Goal: Information Seeking & Learning: Learn about a topic

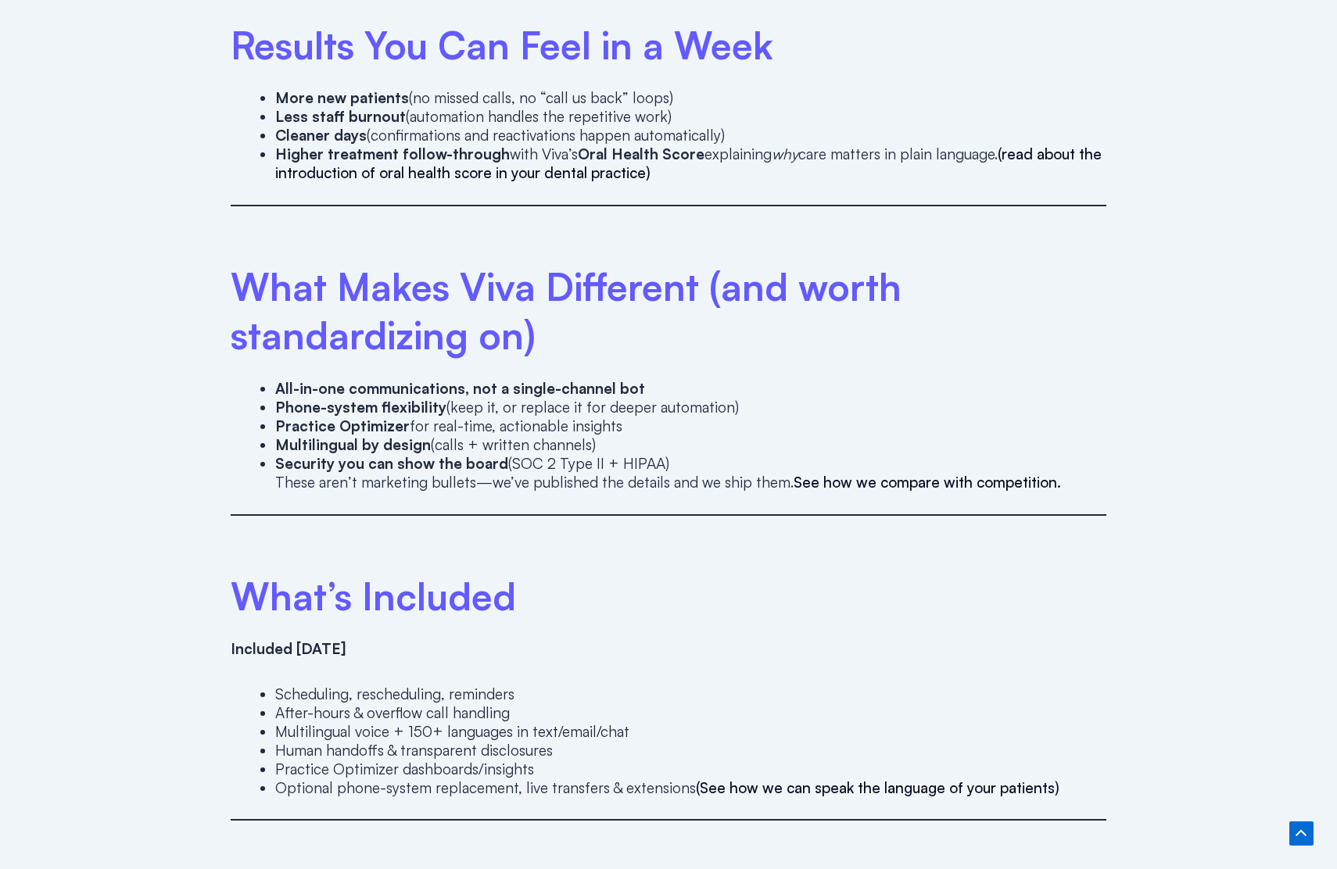
scroll to position [3134, 0]
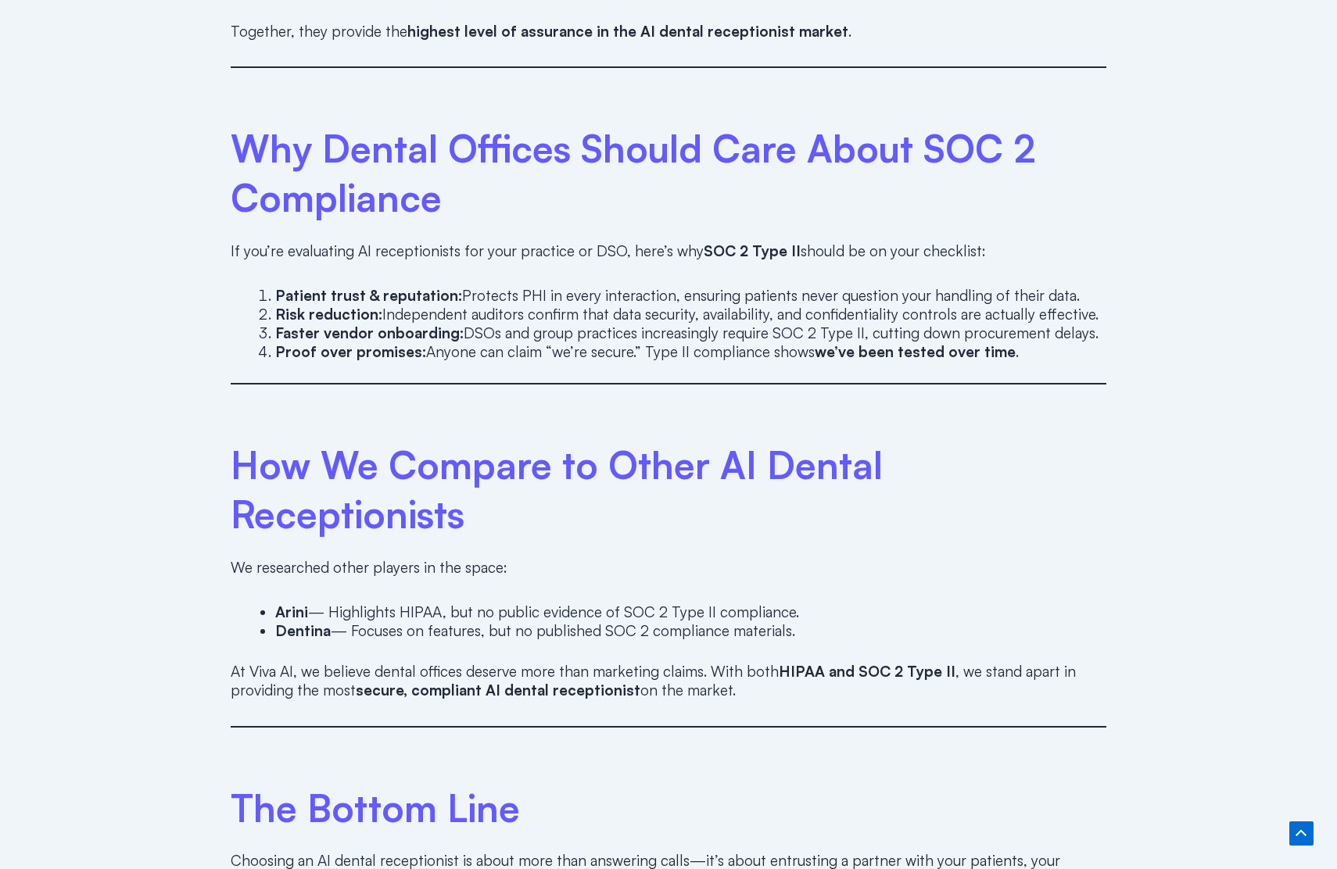
scroll to position [2287, 0]
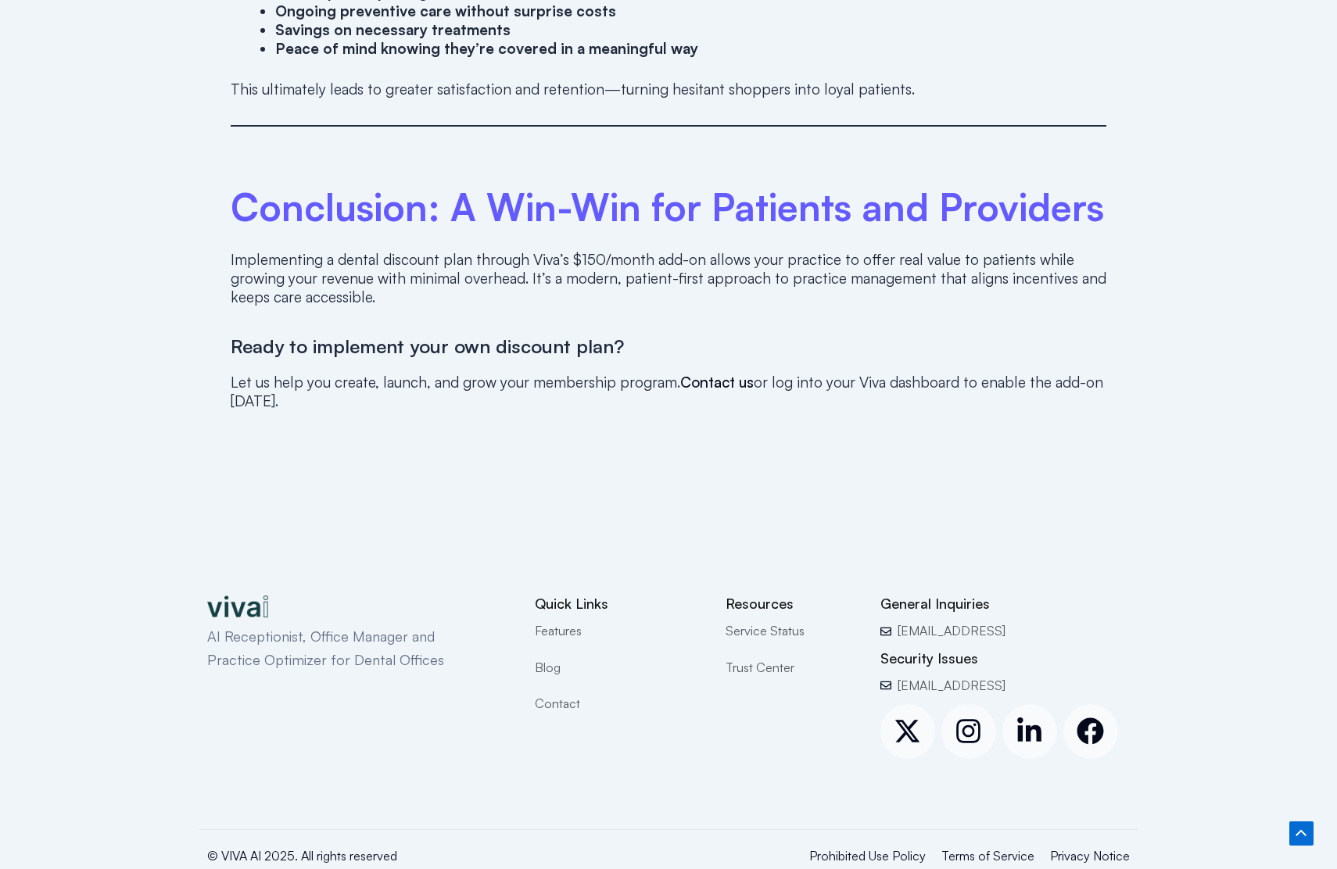
scroll to position [2563, 0]
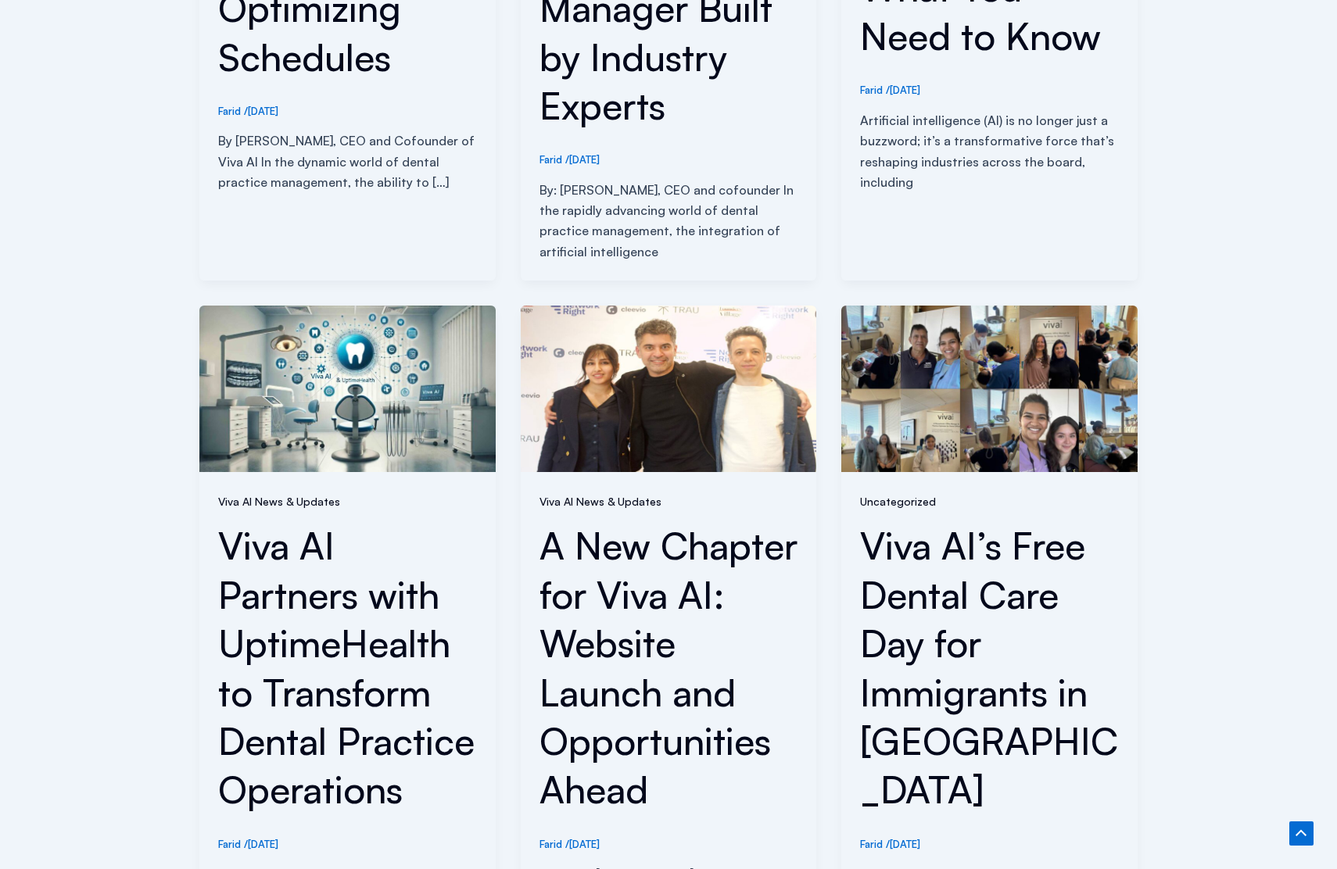
scroll to position [1486, 0]
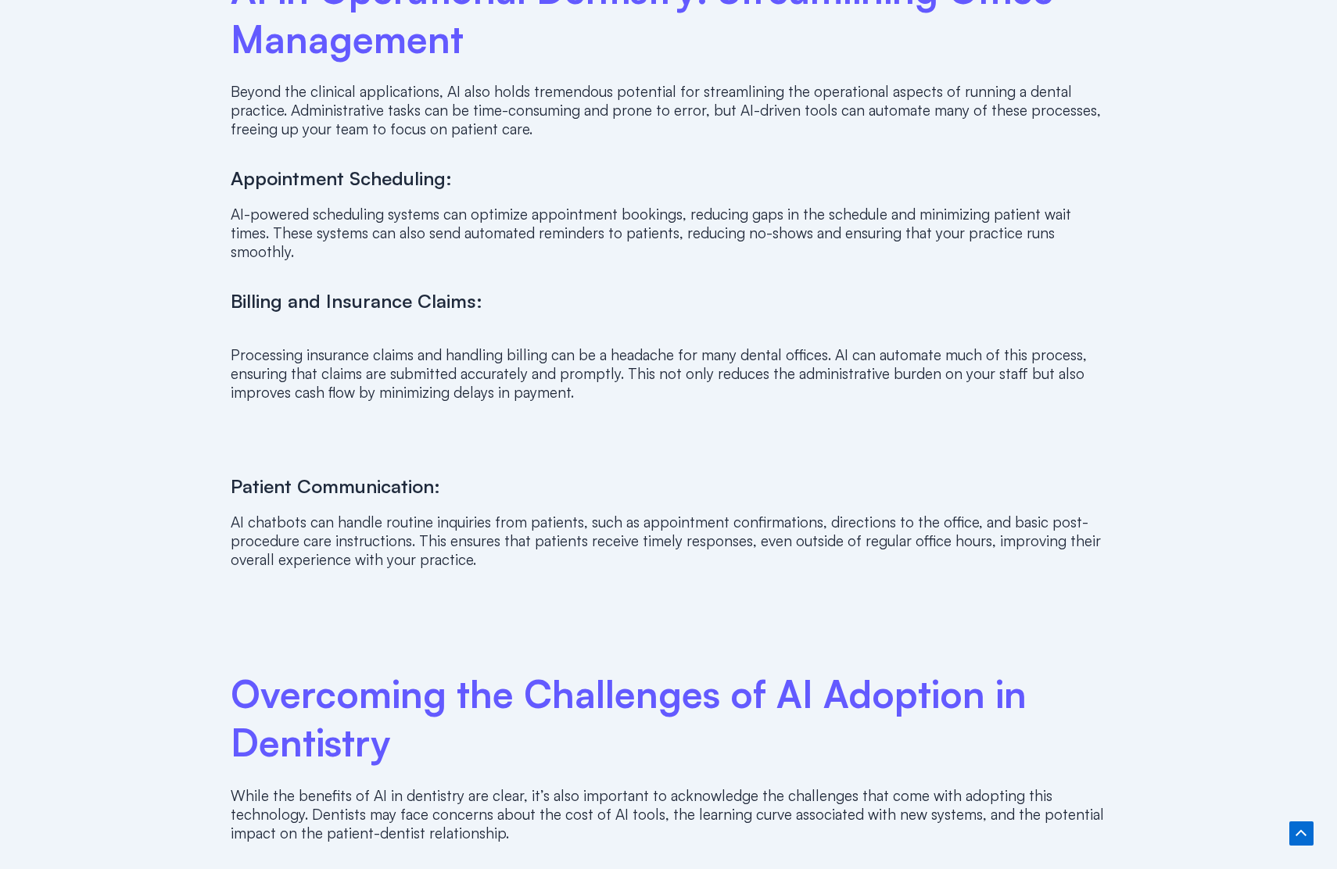
scroll to position [3345, 0]
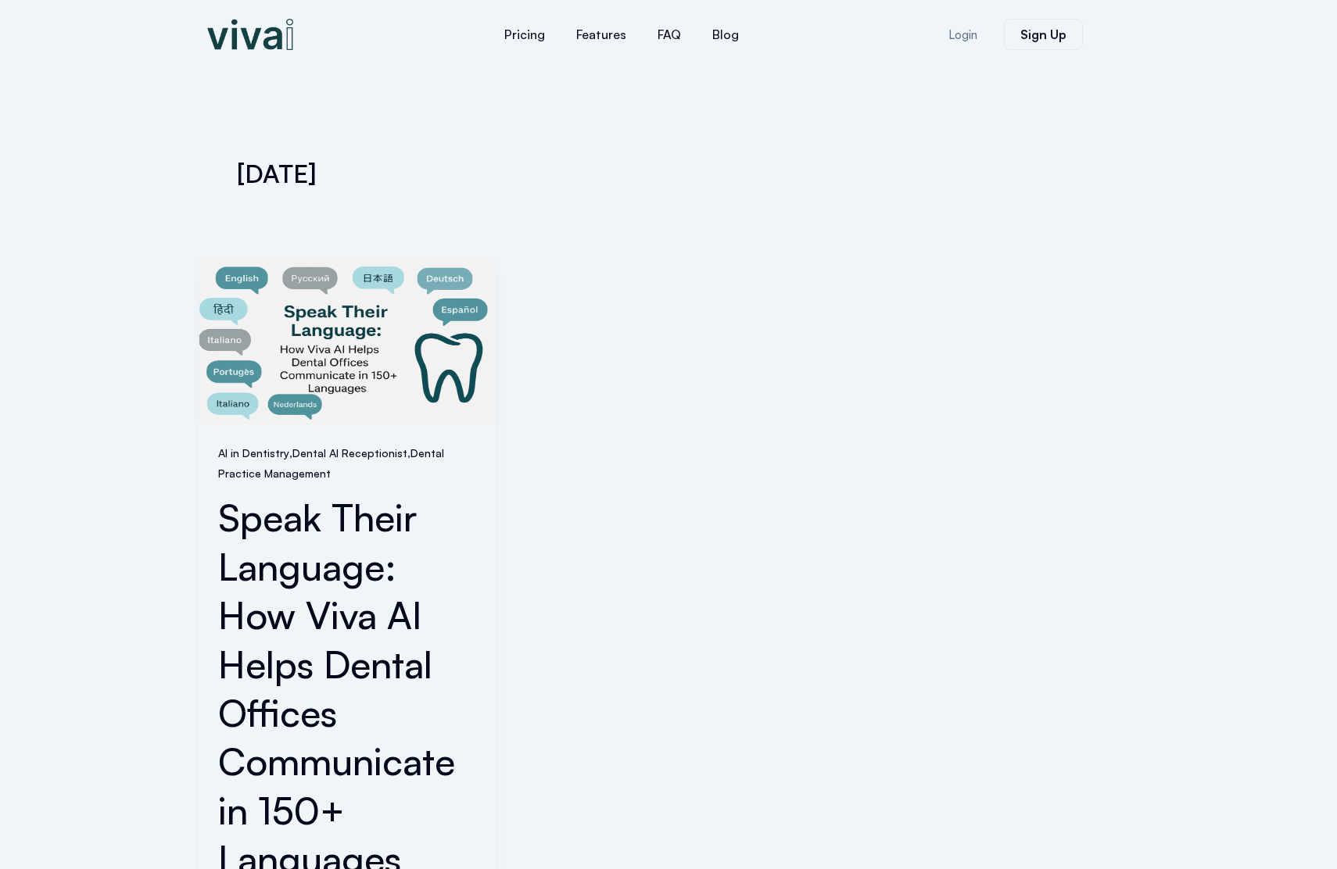
scroll to position [655, 0]
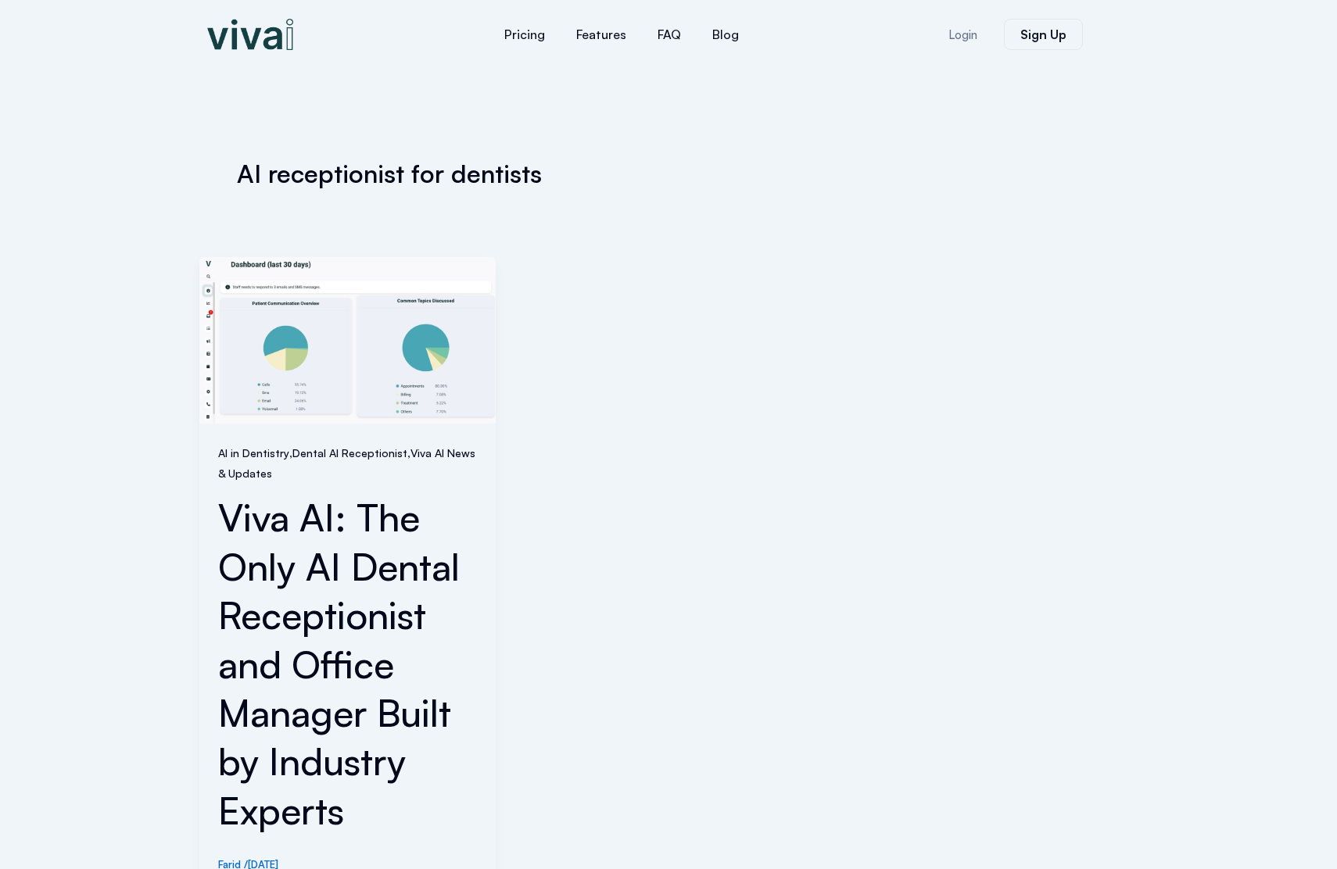
scroll to position [607, 0]
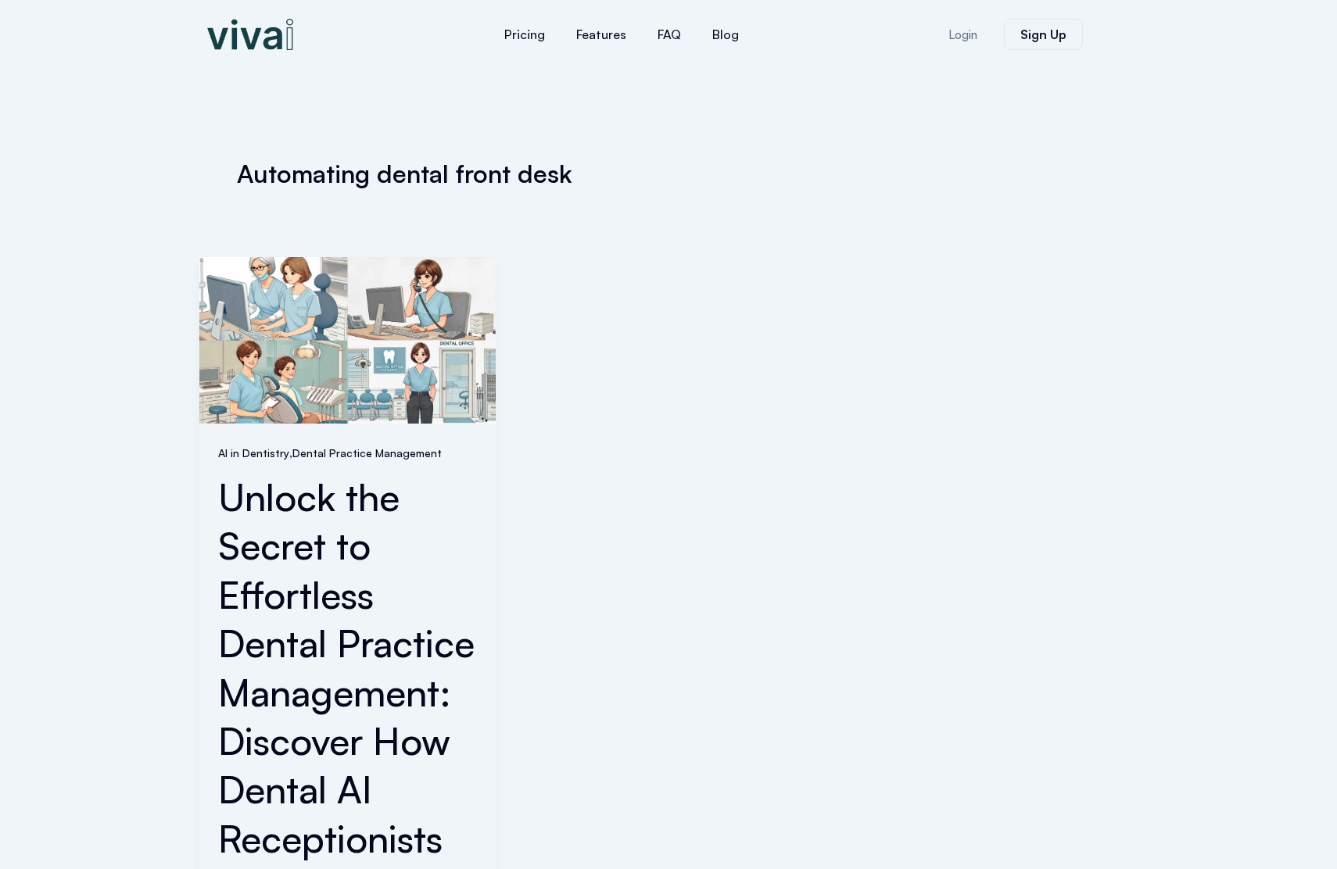
scroll to position [732, 0]
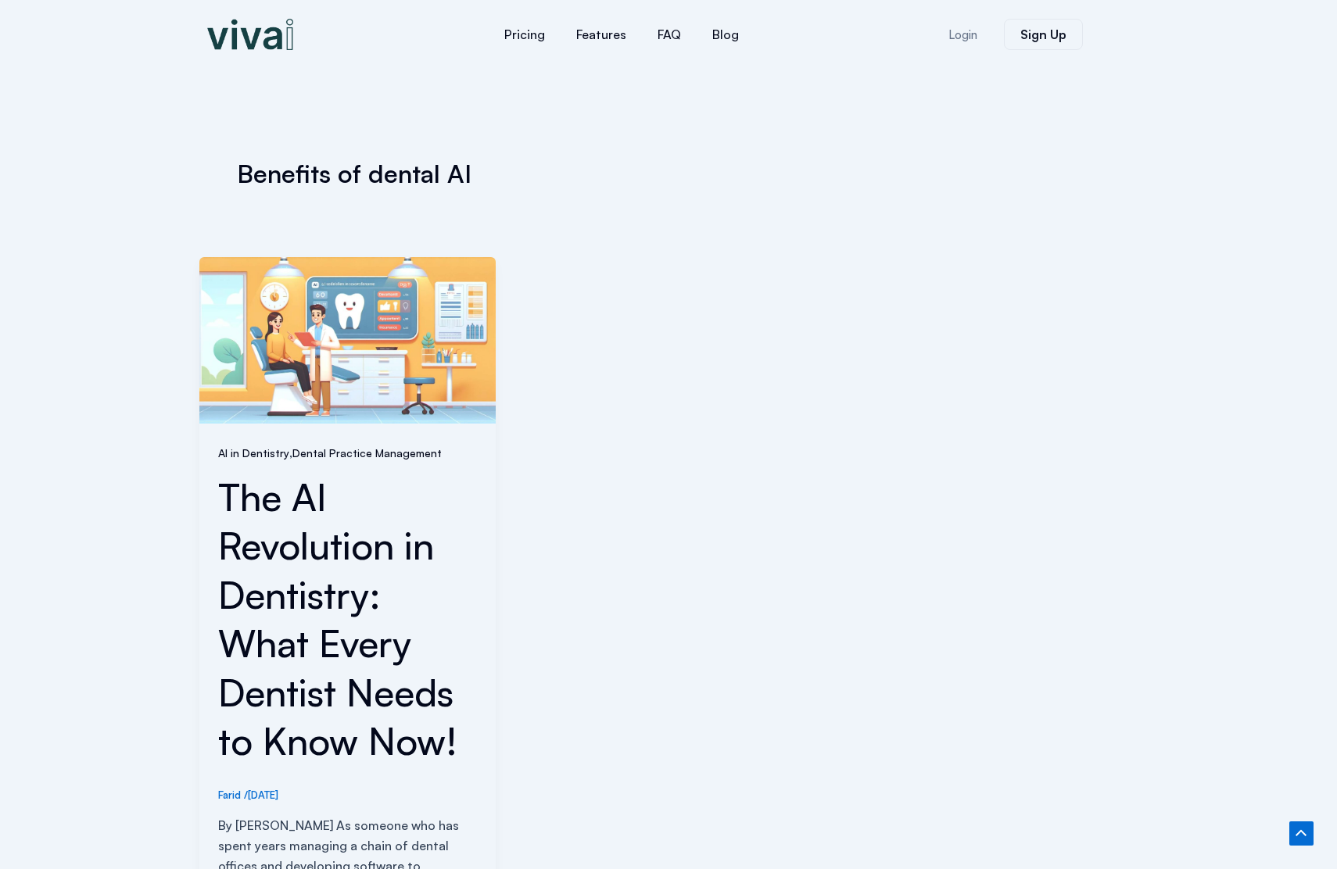
scroll to position [517, 0]
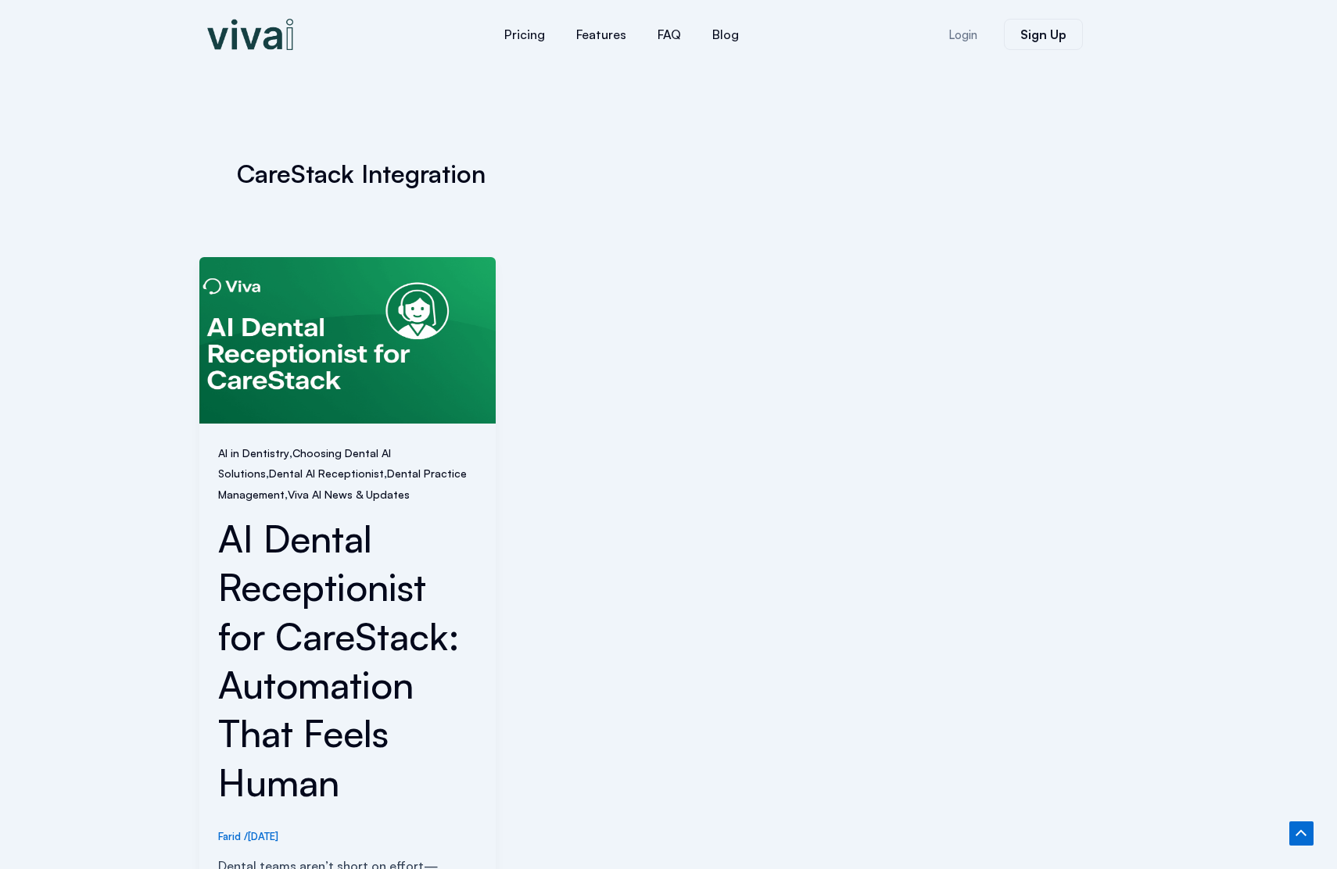
scroll to position [558, 0]
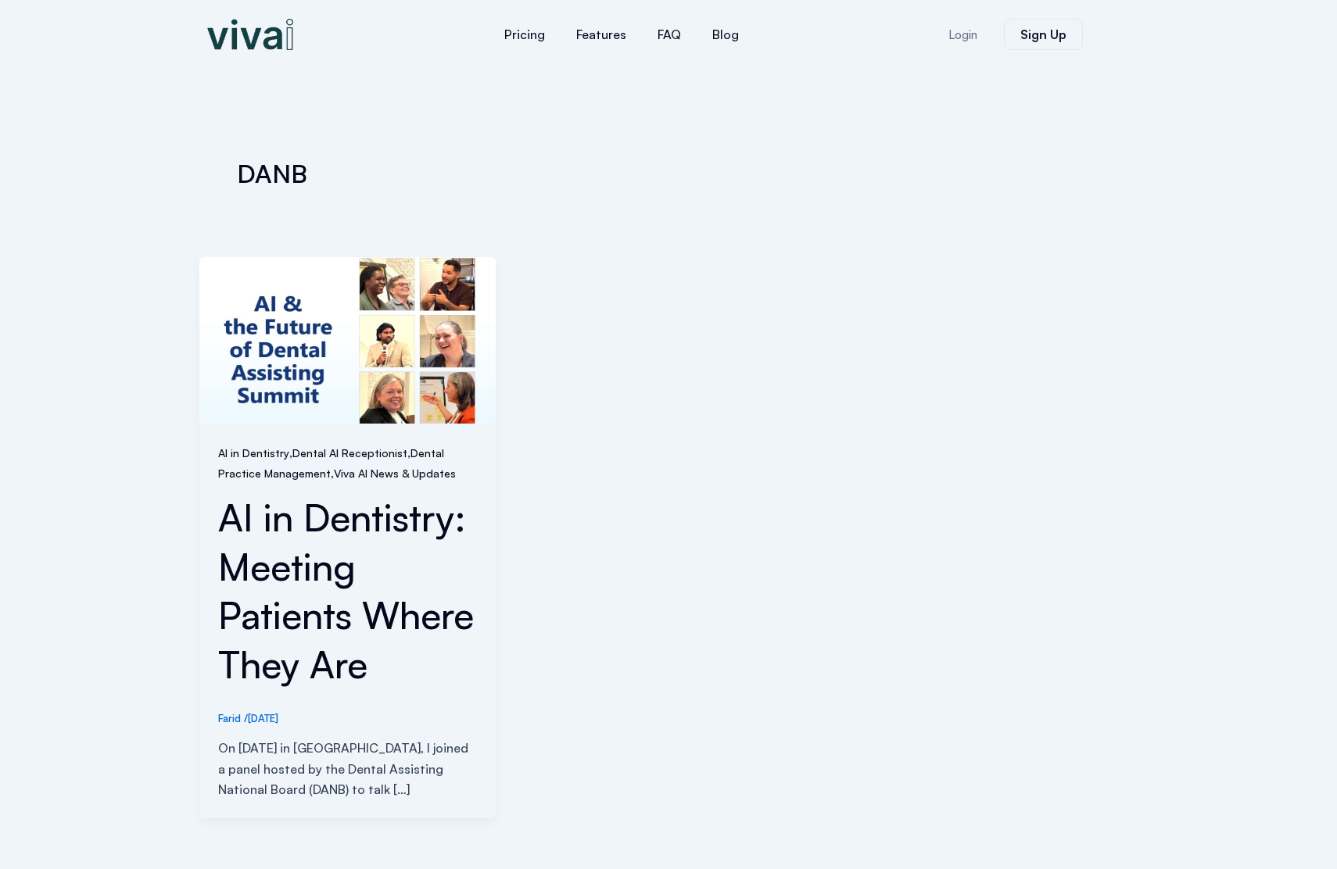
scroll to position [439, 0]
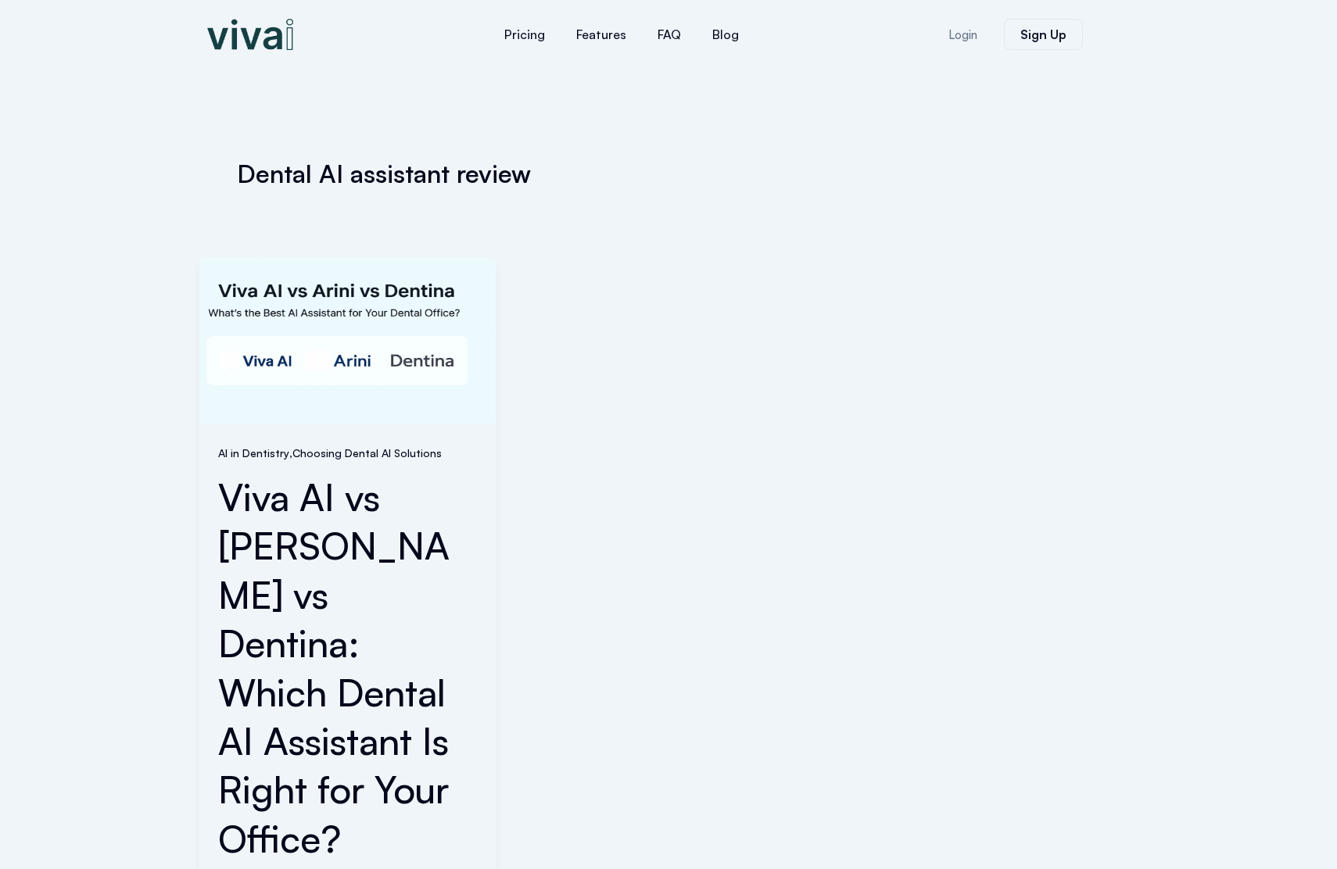
scroll to position [517, 0]
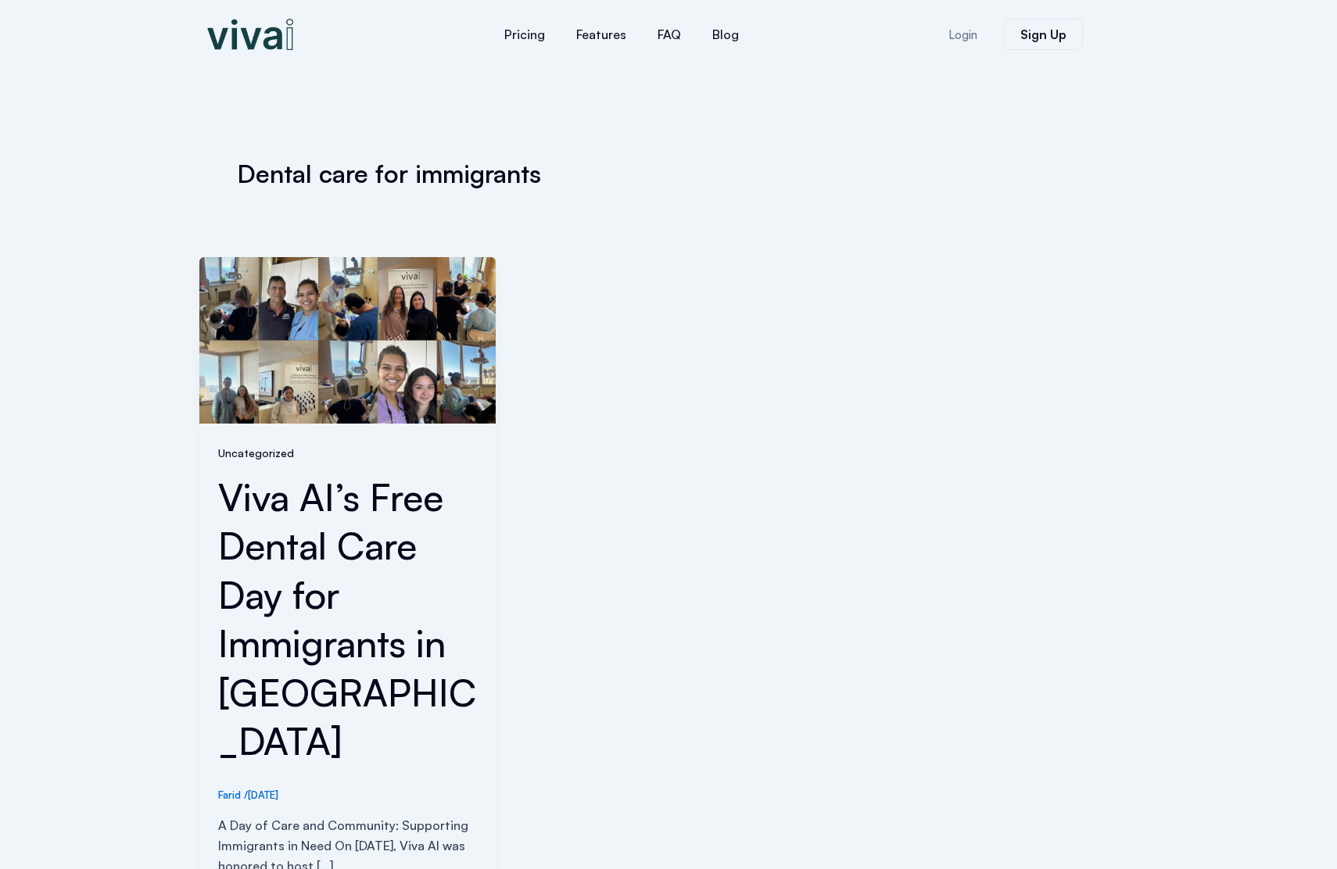
scroll to position [467, 0]
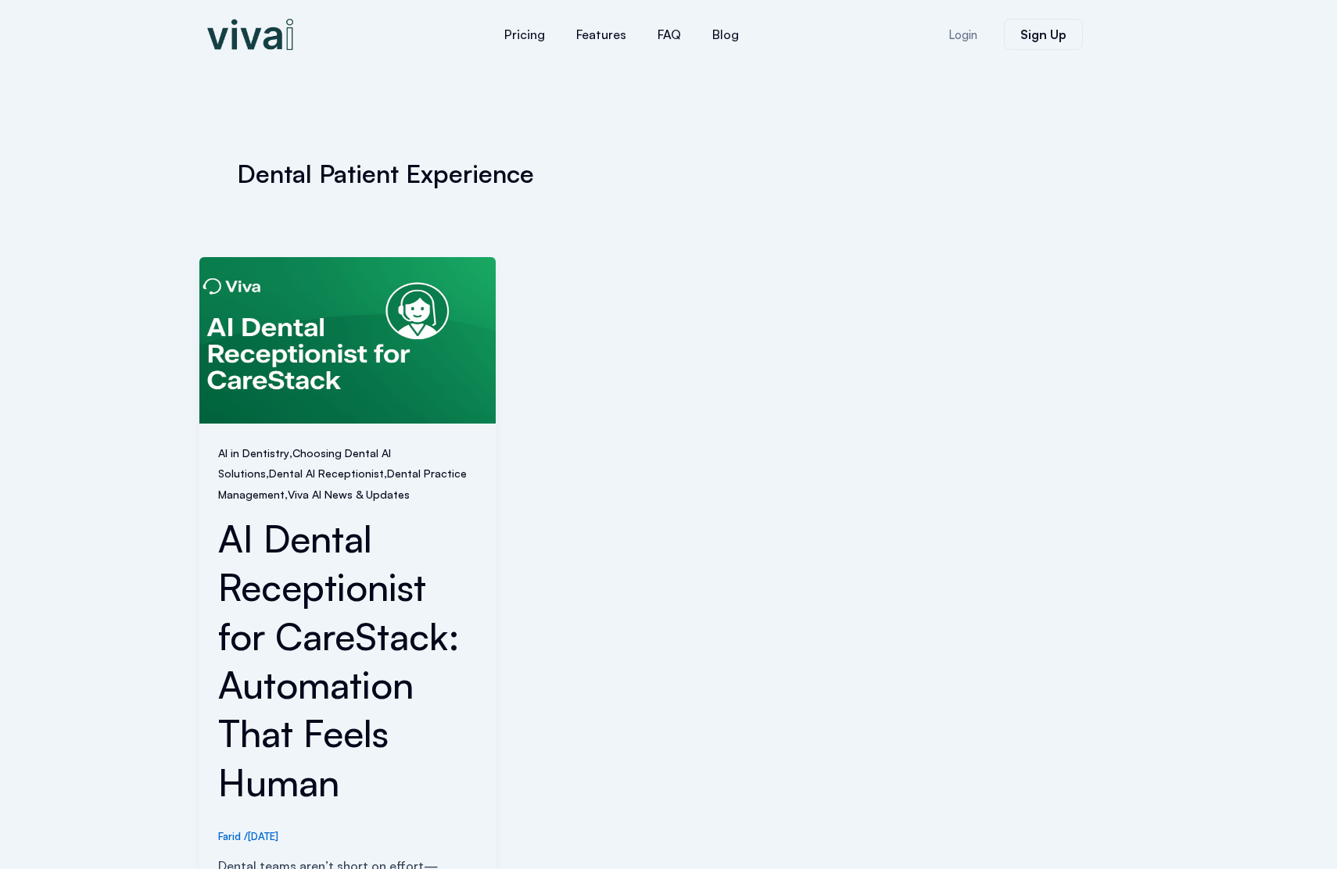
scroll to position [558, 0]
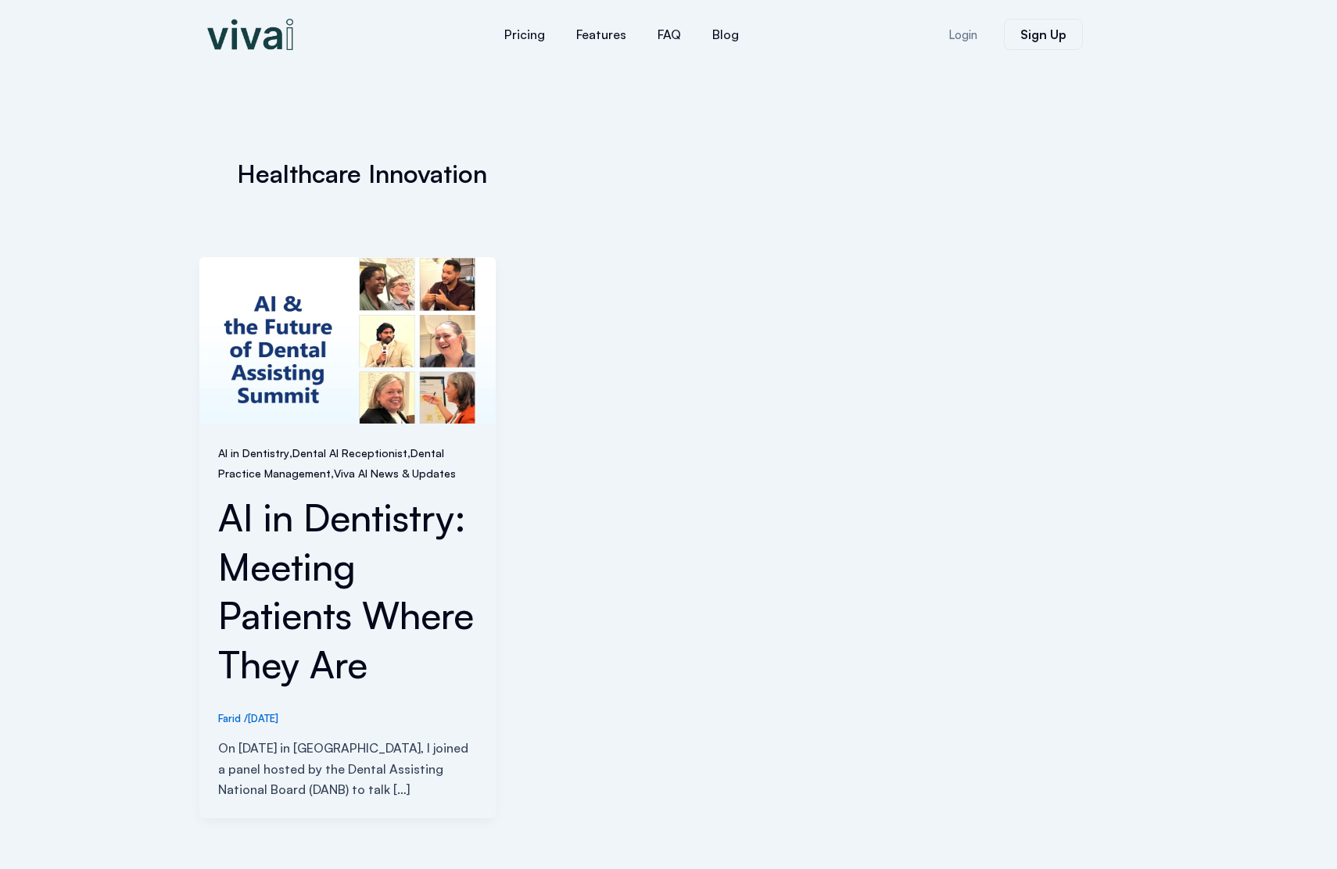
scroll to position [439, 0]
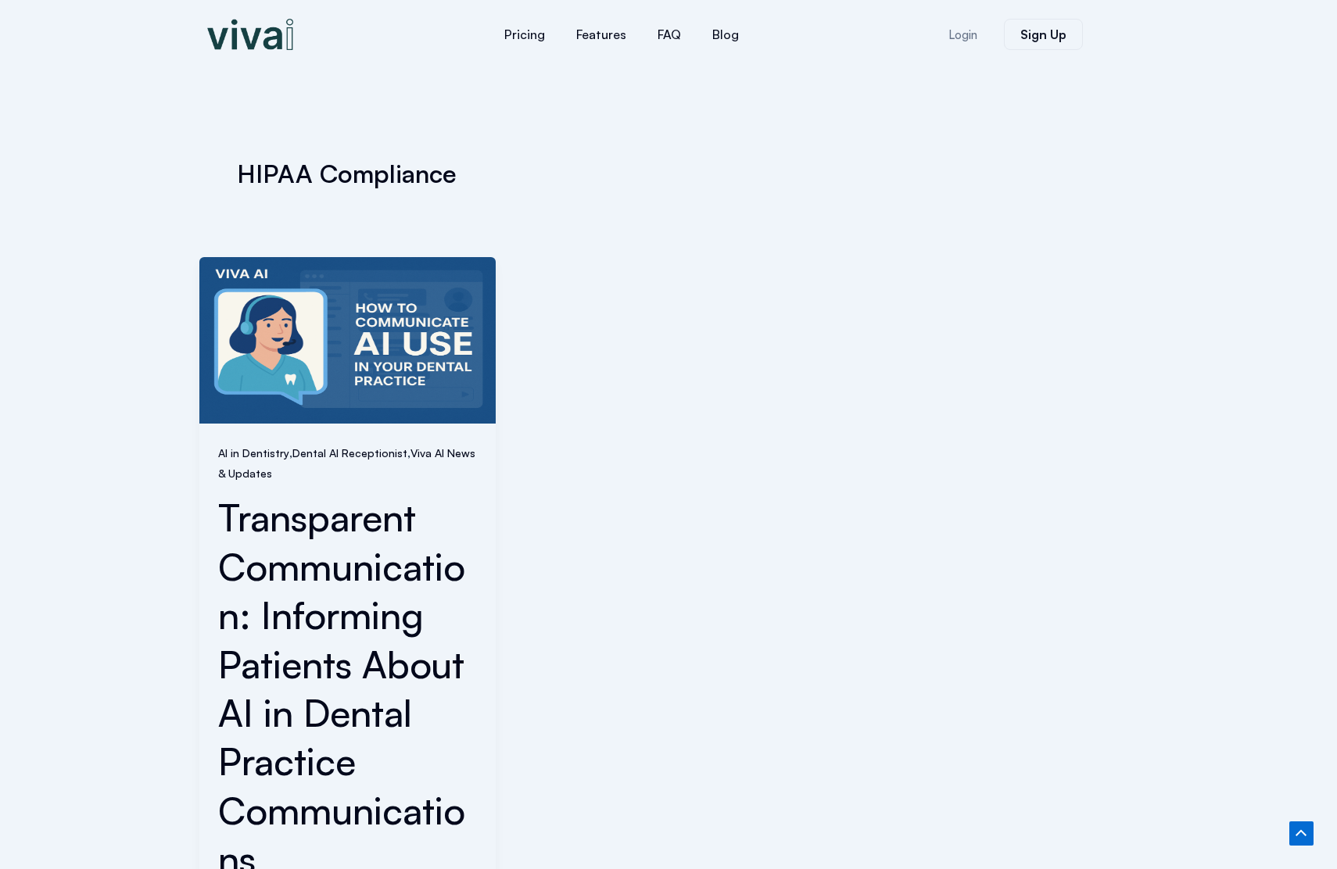
scroll to position [655, 0]
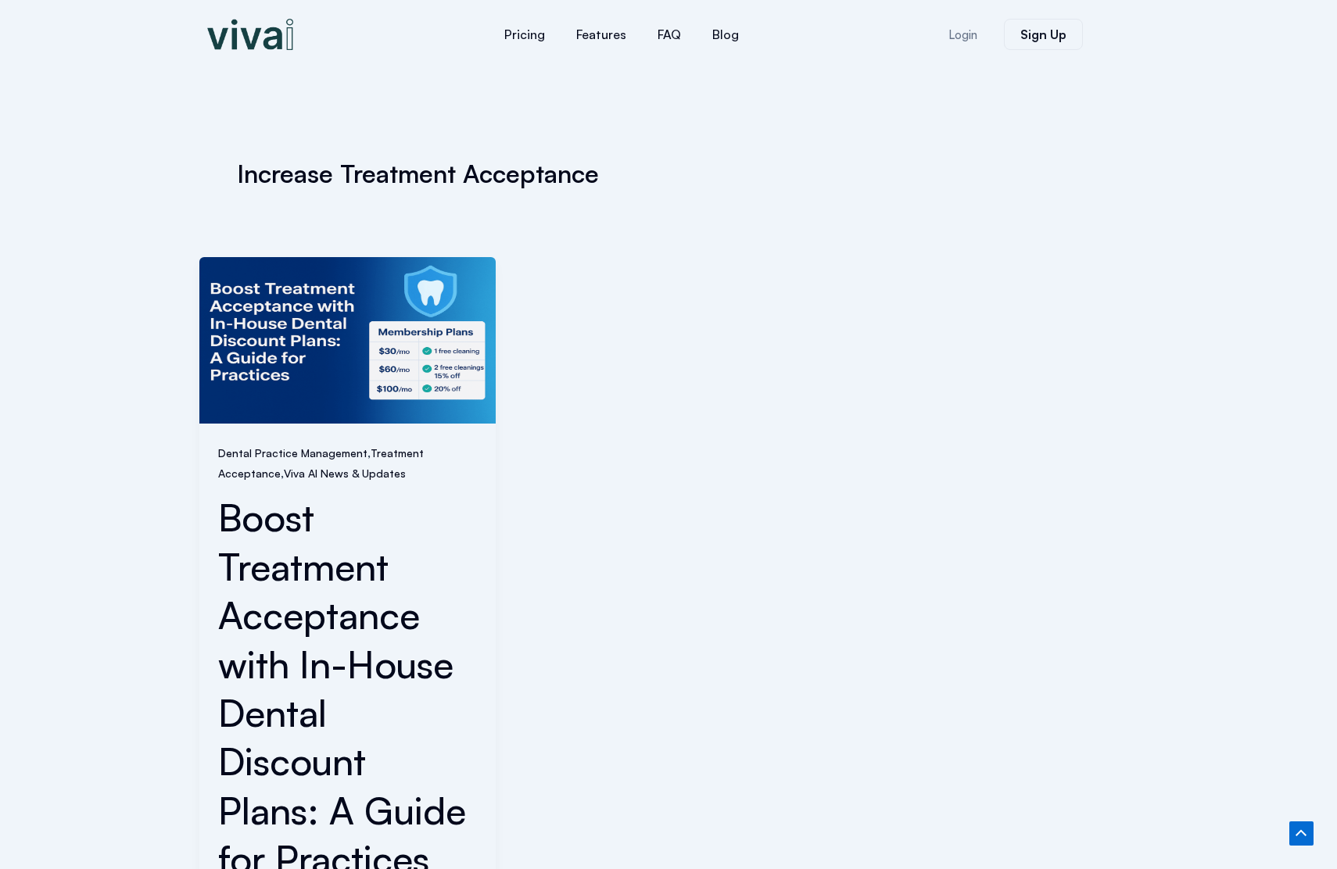
scroll to position [655, 0]
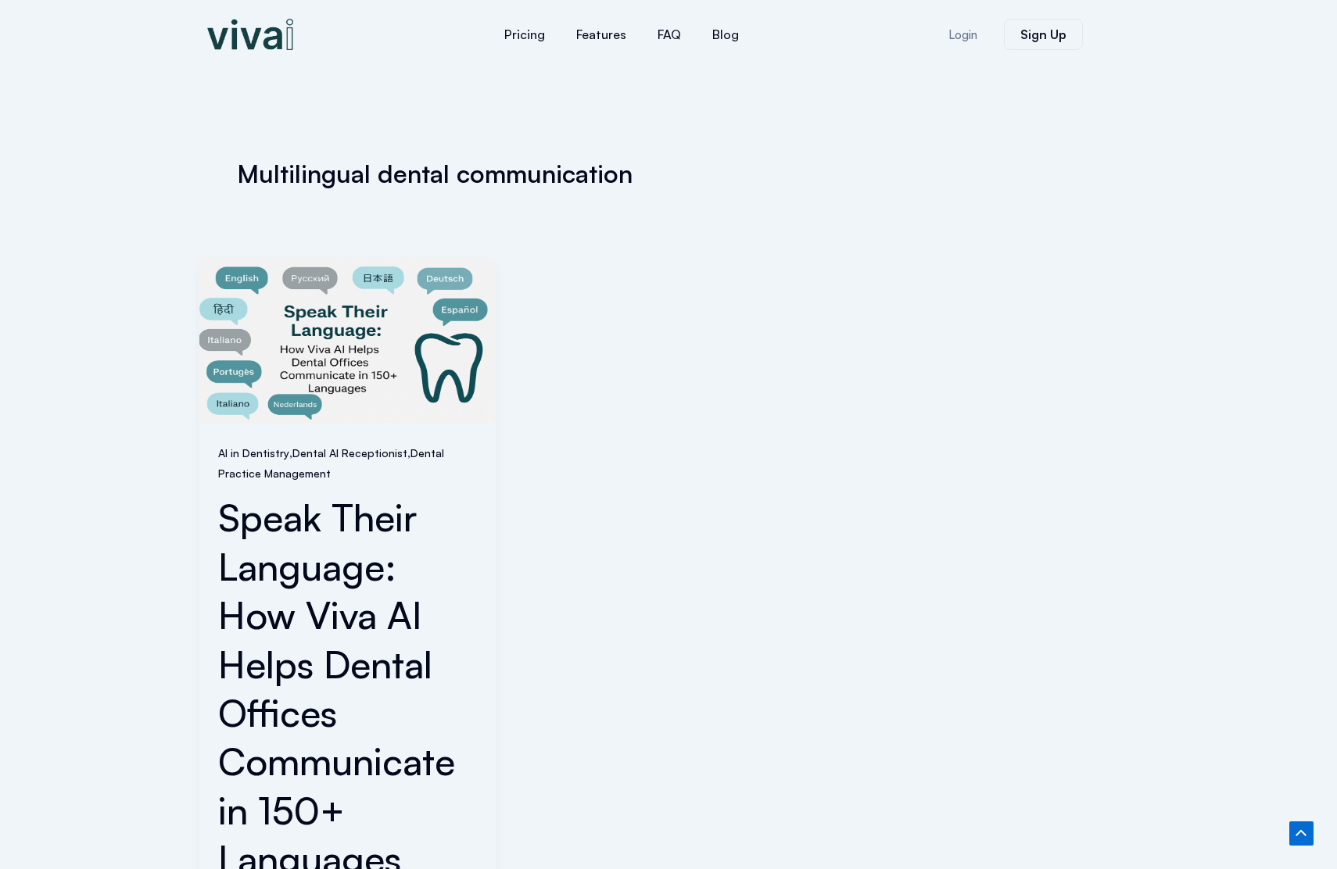
scroll to position [655, 0]
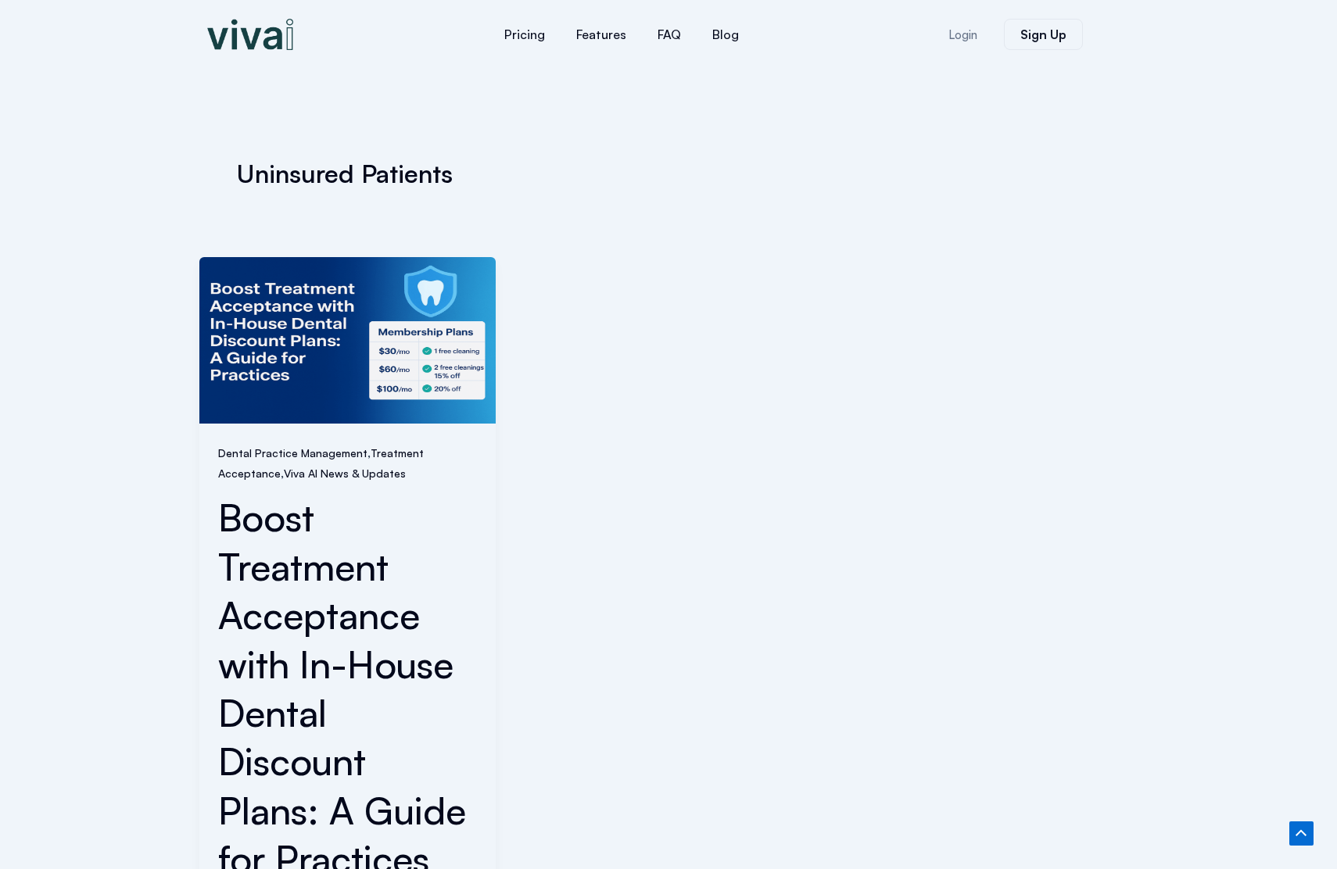
scroll to position [655, 0]
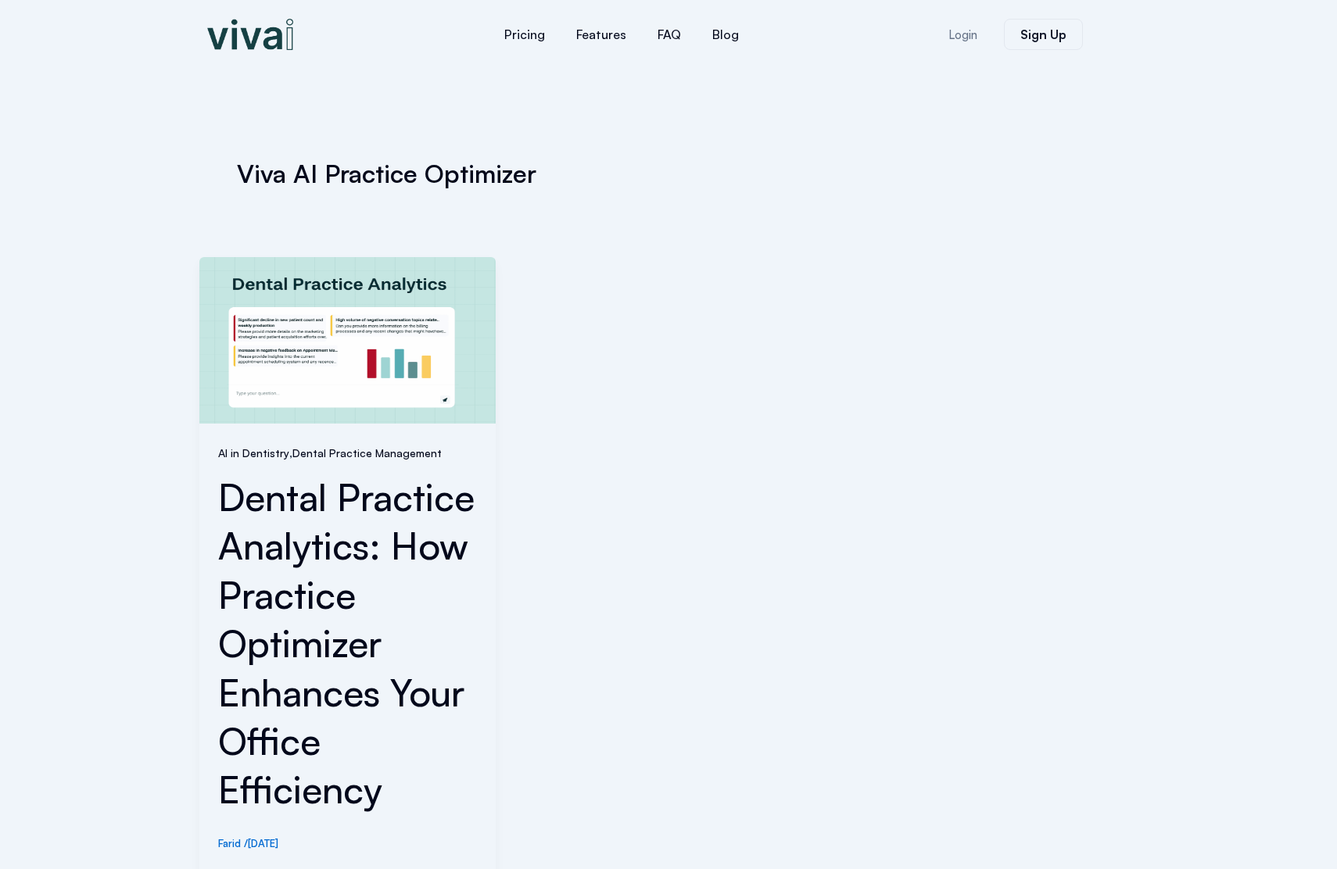
scroll to position [586, 0]
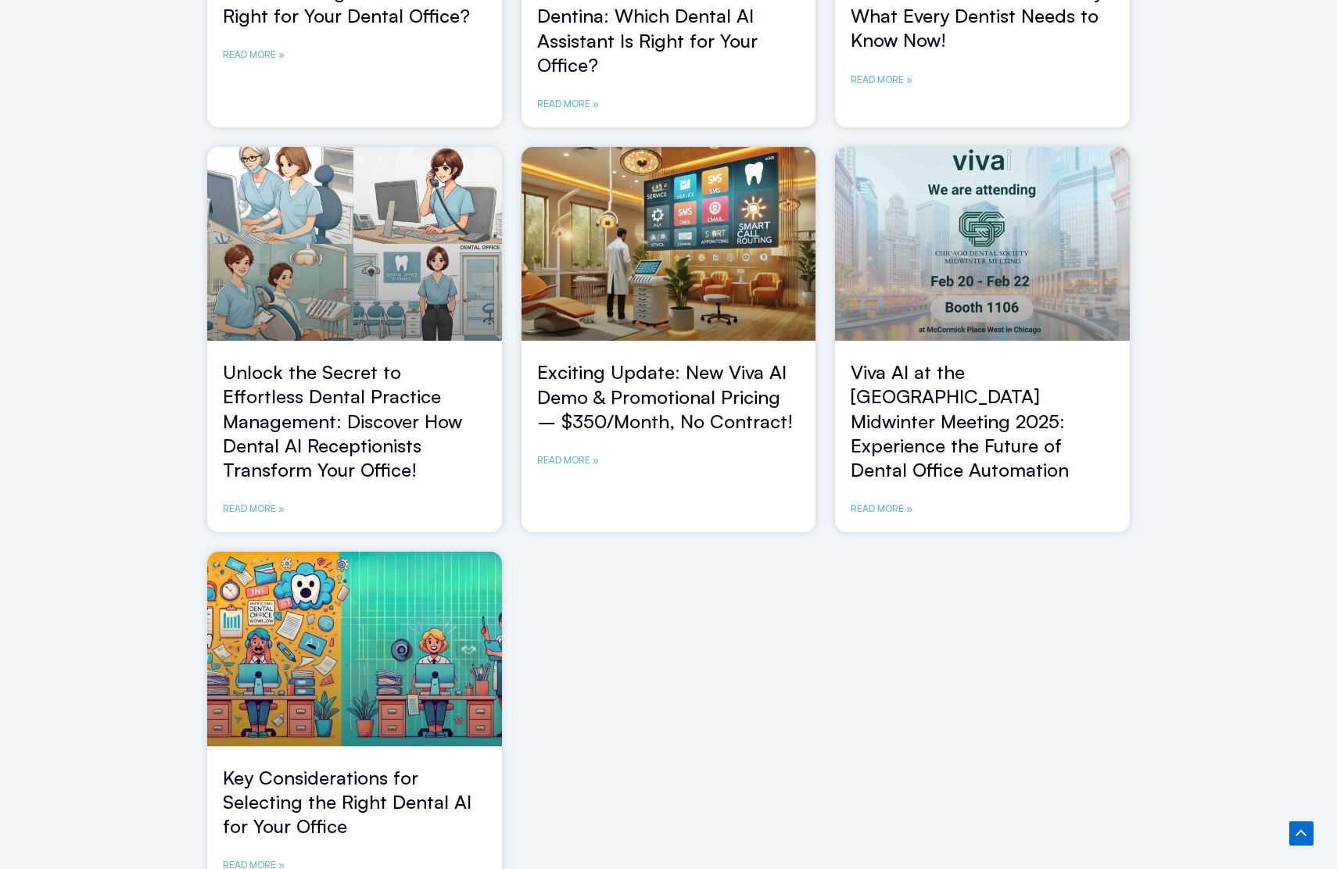
scroll to position [1254, 0]
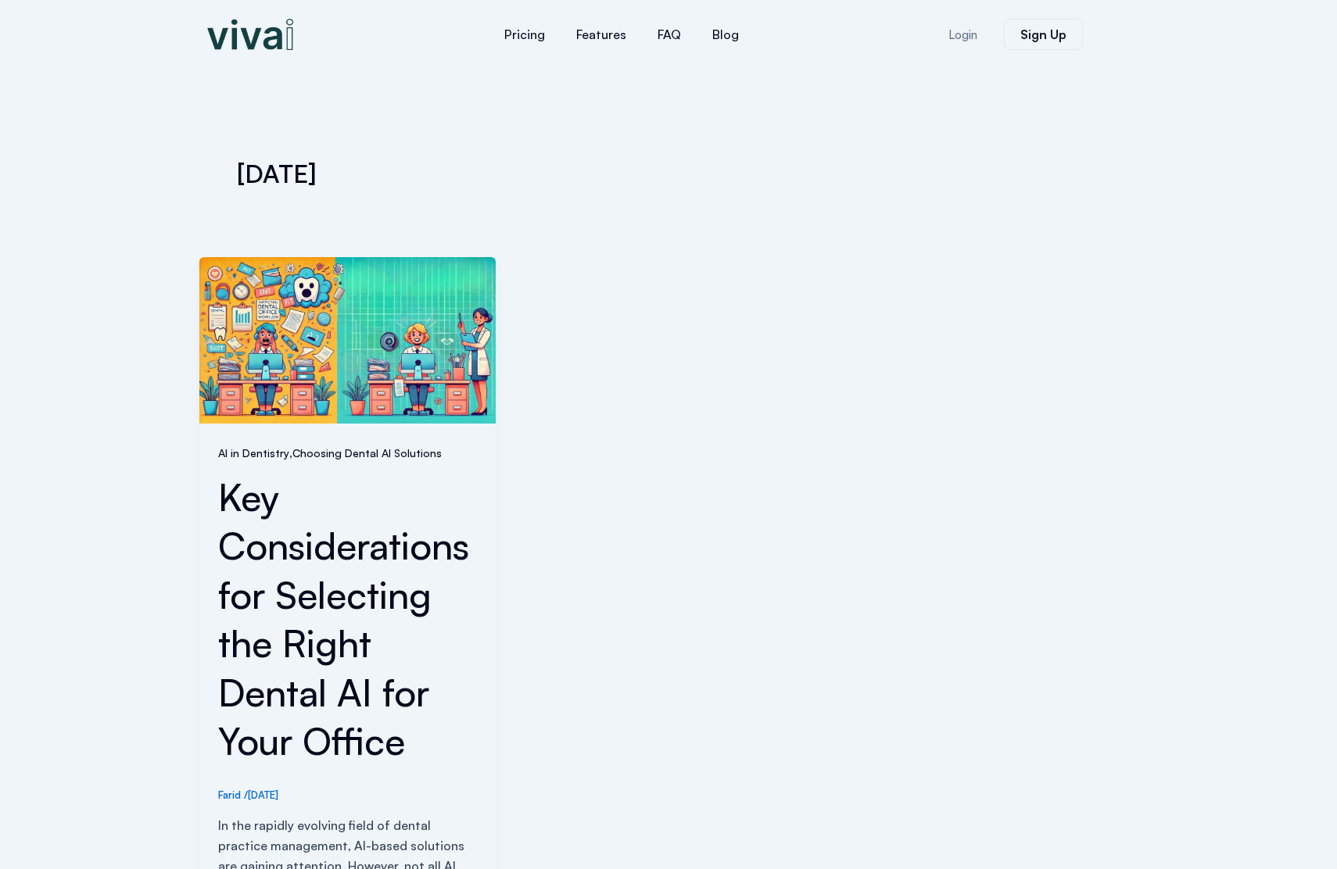
scroll to position [517, 0]
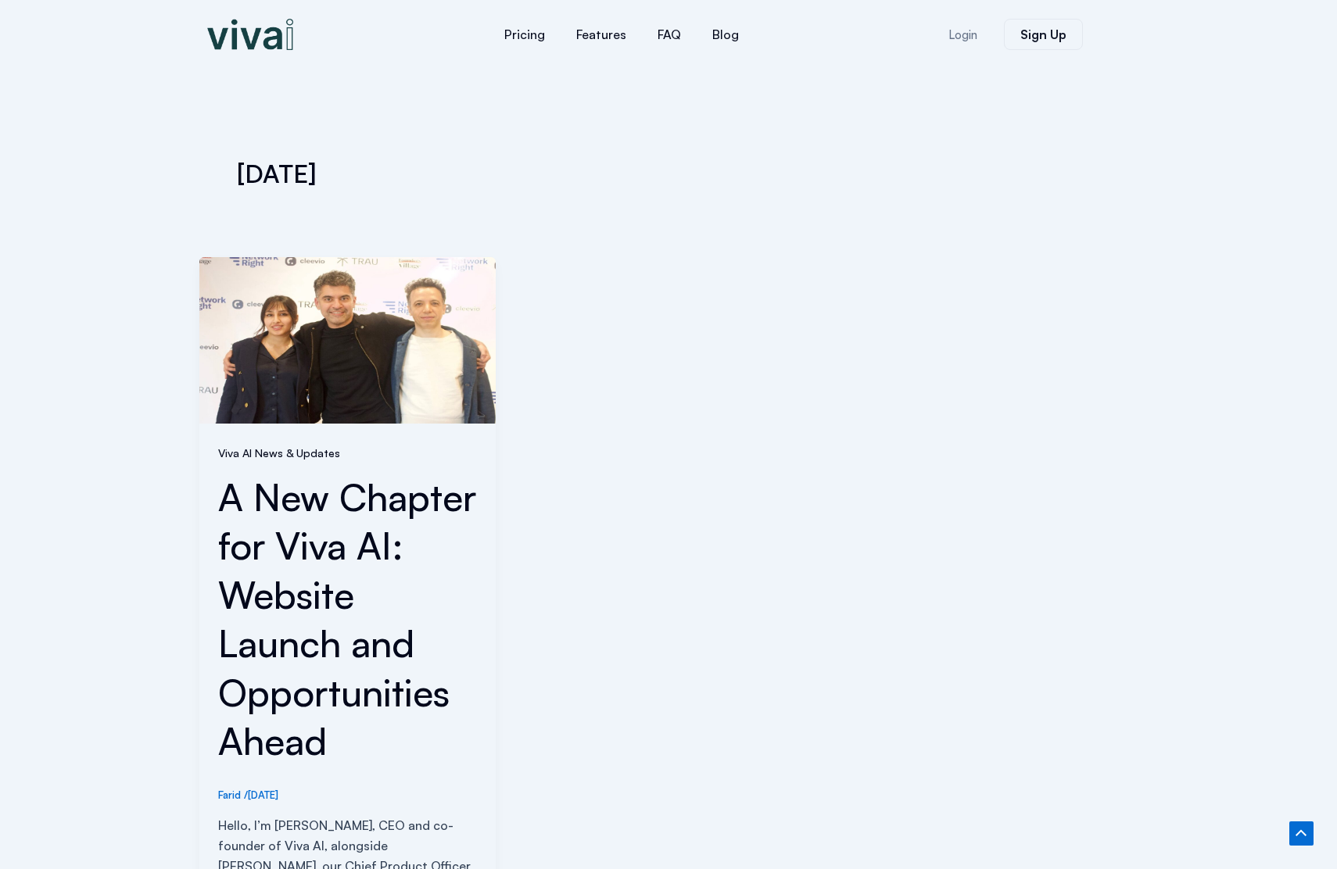
scroll to position [565, 0]
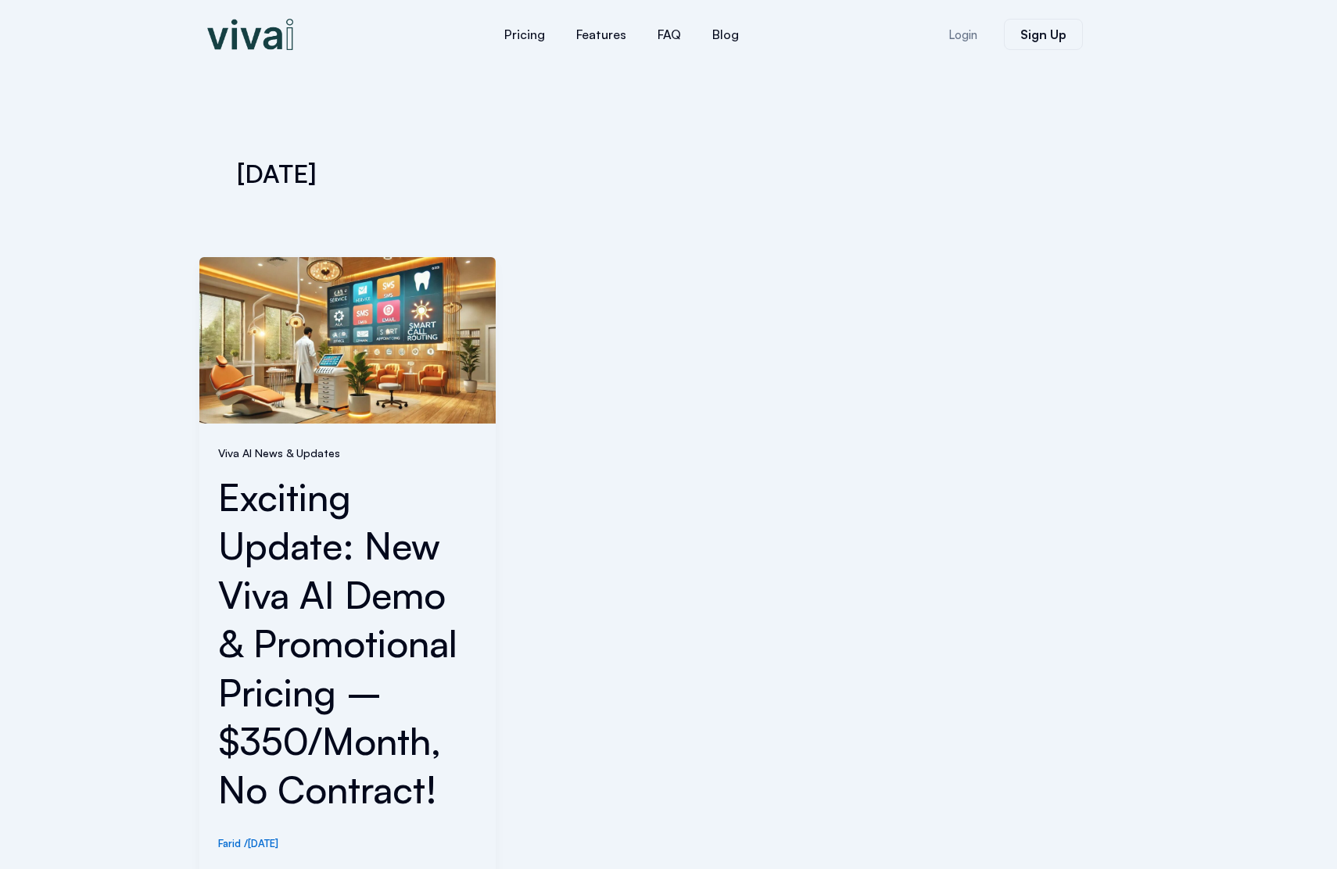
scroll to position [565, 0]
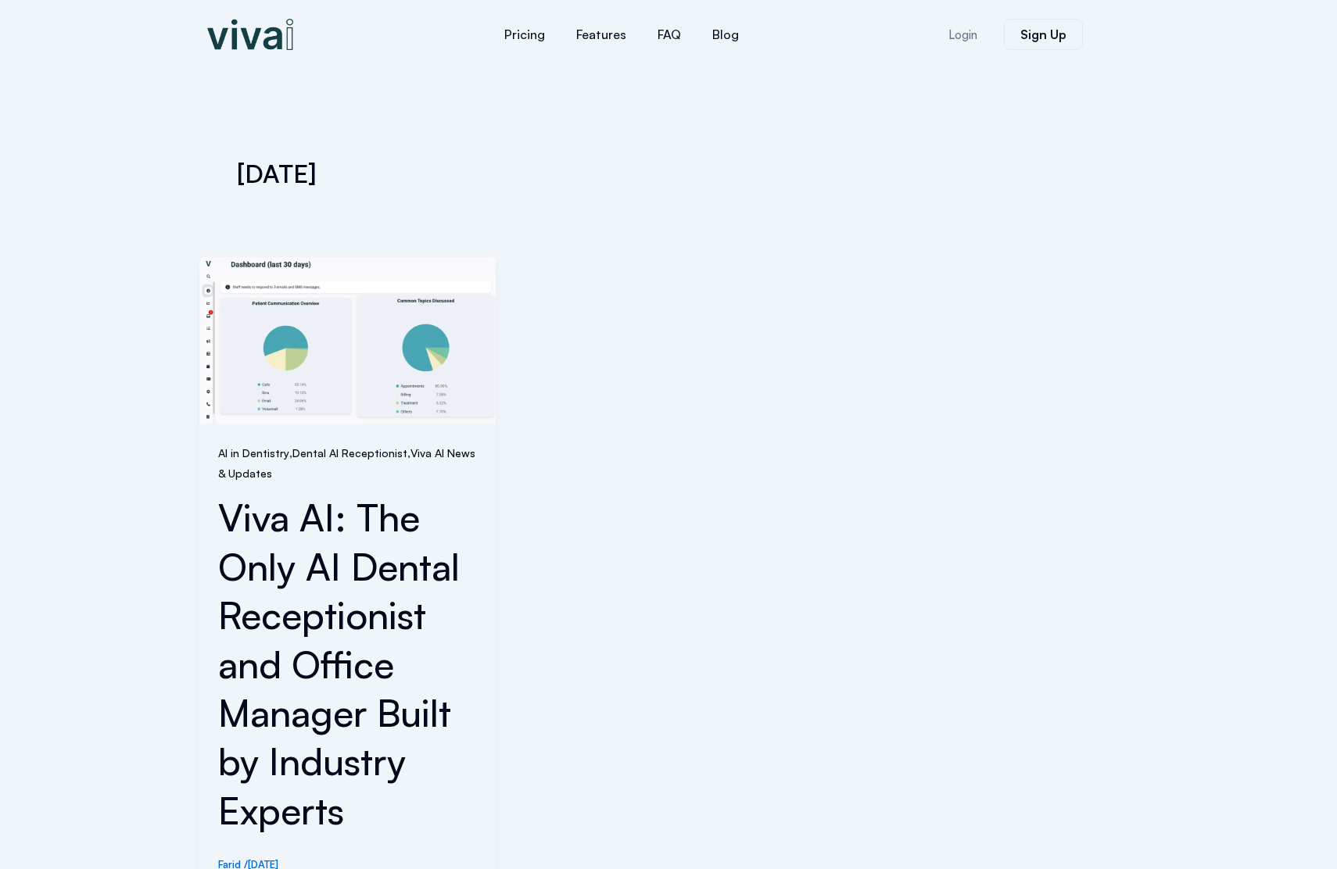
scroll to position [607, 0]
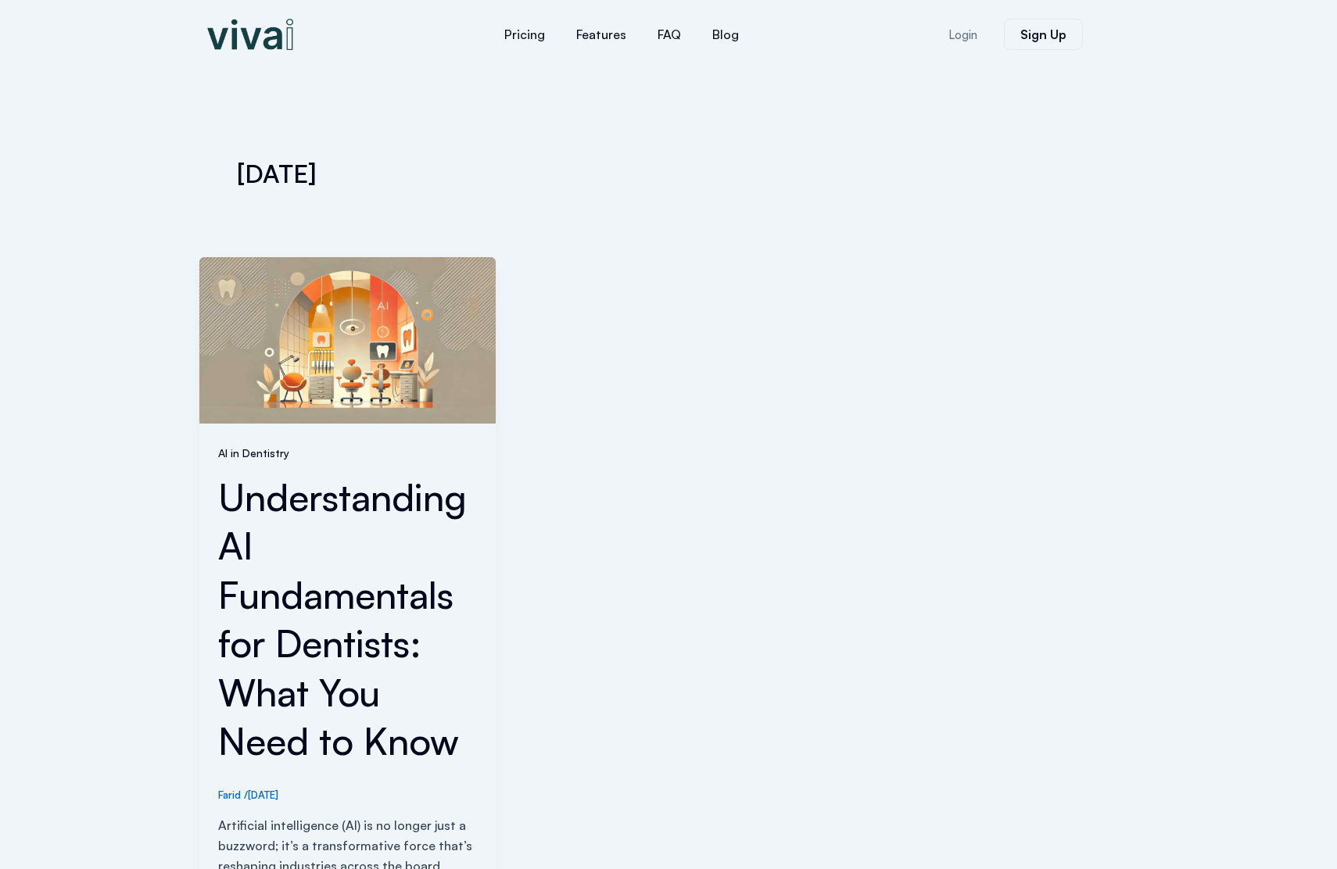
scroll to position [537, 0]
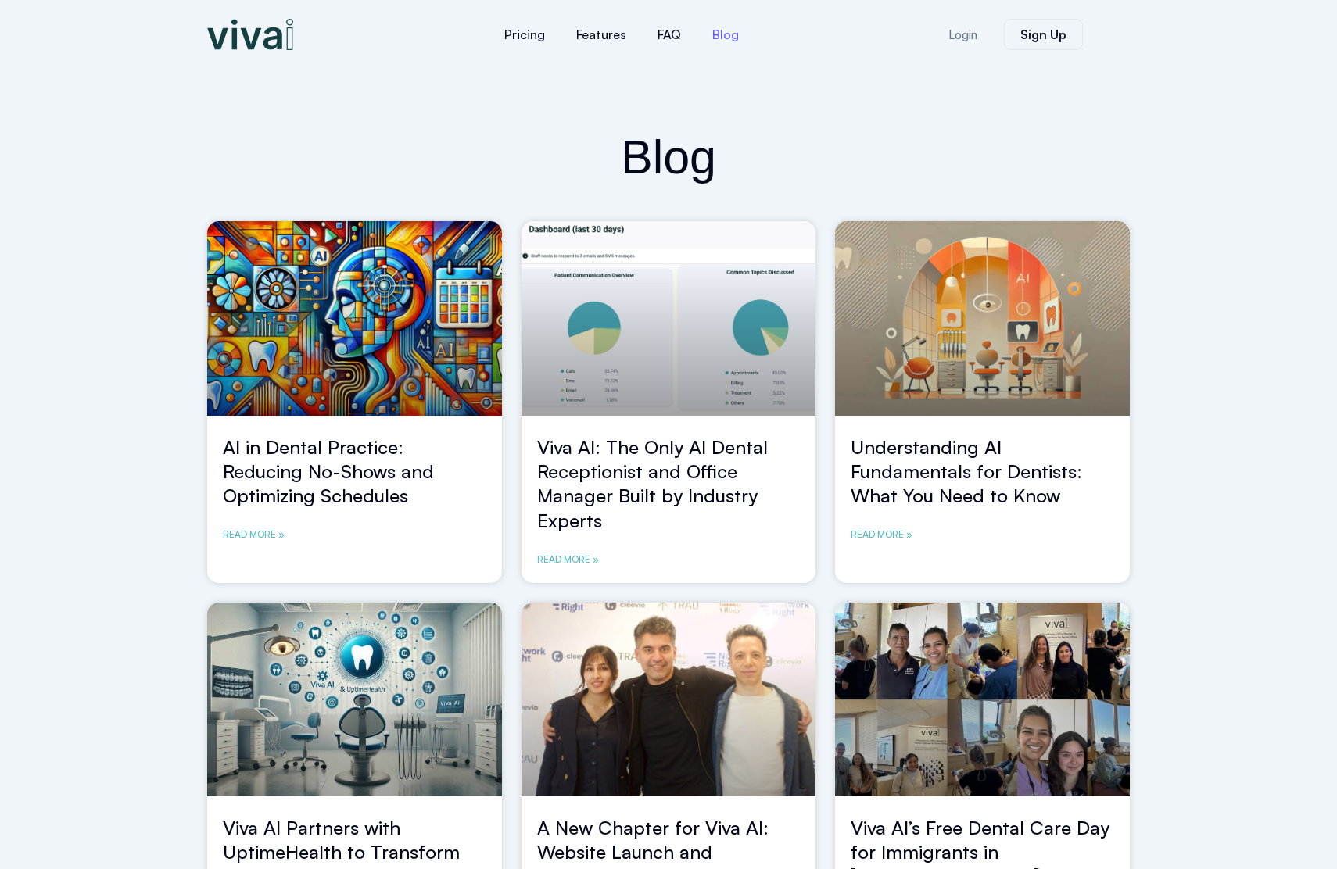
scroll to position [492, 0]
